Goal: Check status: Check status

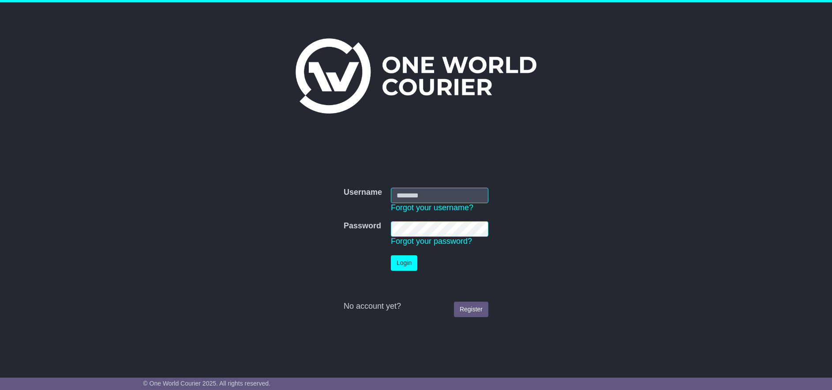
type input "******"
click at [405, 265] on button "Login" at bounding box center [404, 262] width 26 height 15
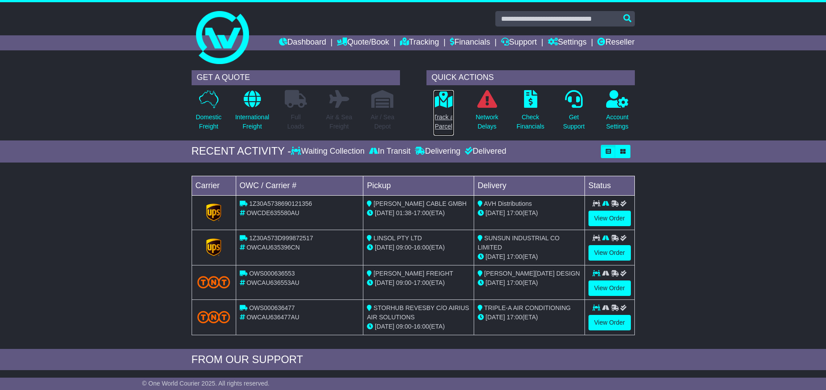
click at [436, 101] on icon at bounding box center [443, 99] width 20 height 18
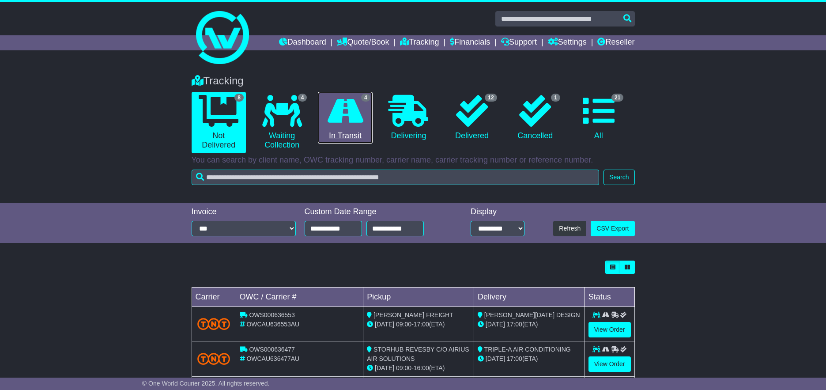
click at [360, 116] on icon at bounding box center [345, 111] width 36 height 32
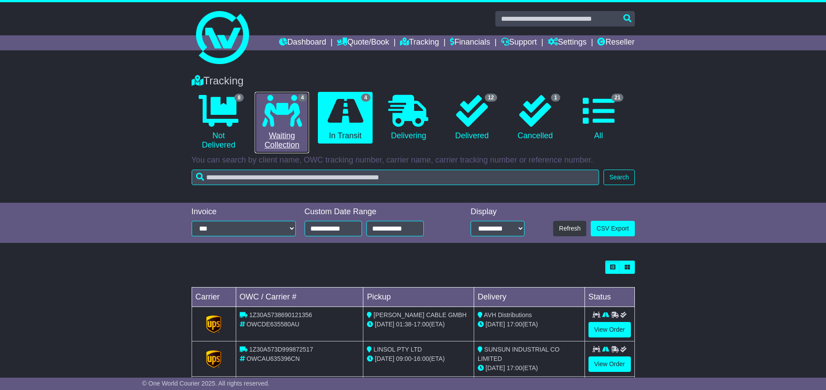
click at [298, 126] on icon at bounding box center [282, 111] width 40 height 32
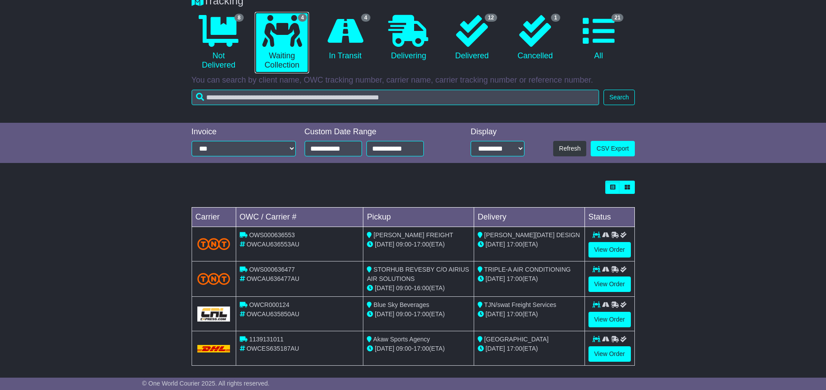
scroll to position [87, 0]
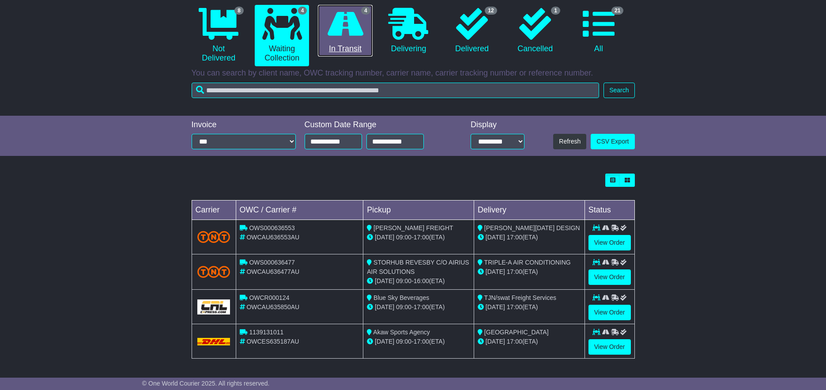
click at [342, 26] on icon at bounding box center [345, 24] width 36 height 32
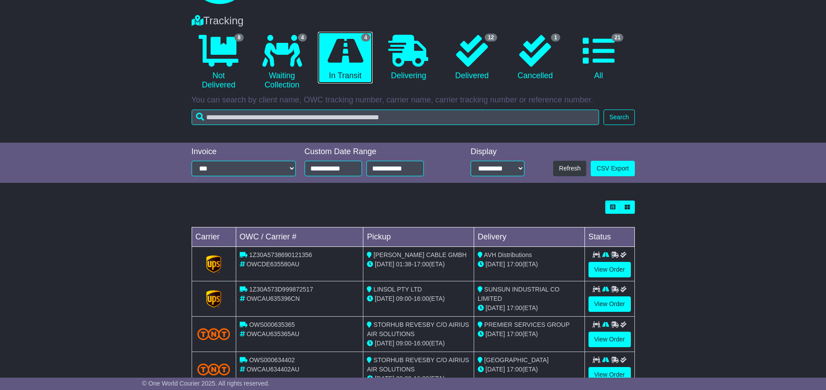
scroll to position [88, 0]
